Goal: Task Accomplishment & Management: Manage account settings

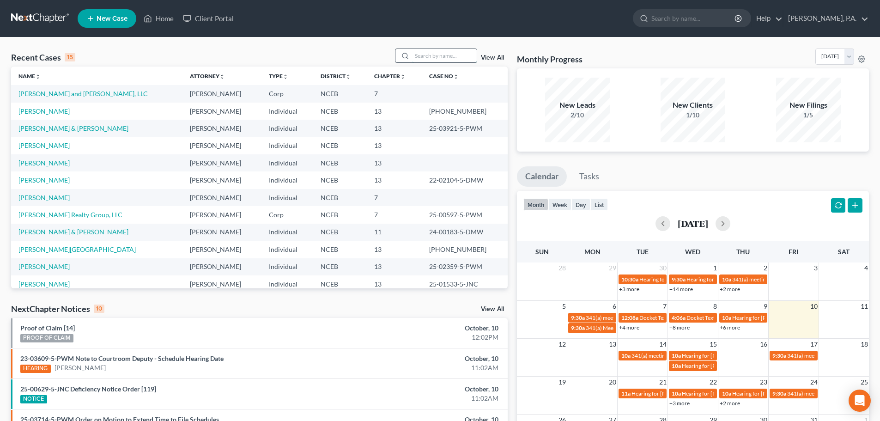
click at [418, 58] on input "search" at bounding box center [444, 55] width 65 height 13
type input "t"
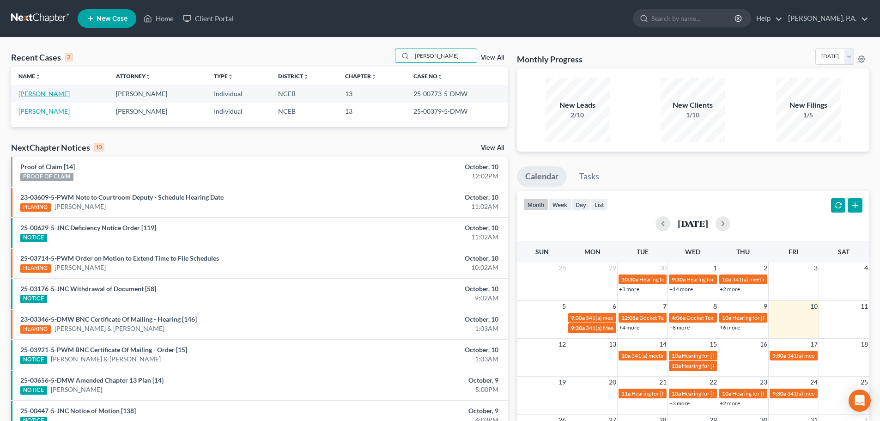
type input "[PERSON_NAME]"
click at [44, 94] on link "[PERSON_NAME]" at bounding box center [43, 94] width 51 height 8
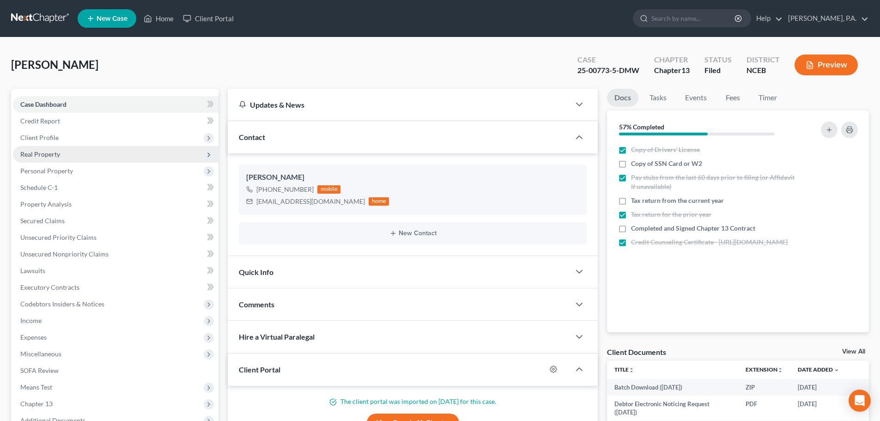
click at [82, 155] on span "Real Property" at bounding box center [116, 154] width 206 height 17
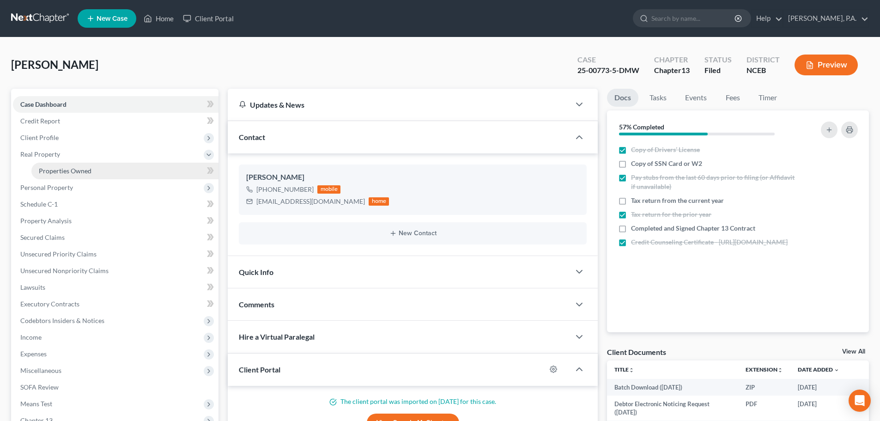
click at [86, 166] on link "Properties Owned" at bounding box center [124, 171] width 187 height 17
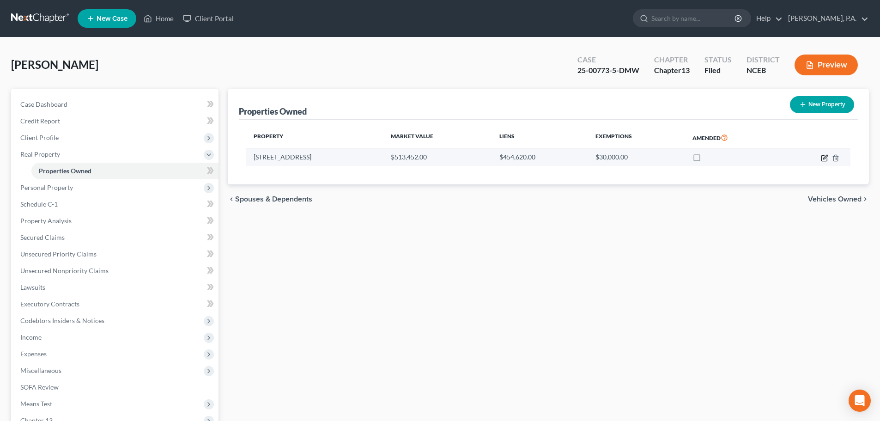
click at [825, 156] on icon "button" at bounding box center [826, 157] width 4 height 4
select select "28"
select select "0"
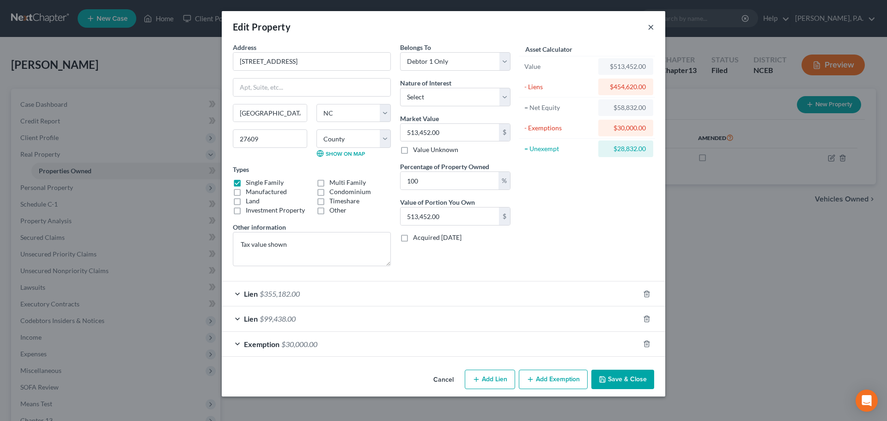
click at [653, 28] on button "×" at bounding box center [651, 26] width 6 height 11
